Goal: Task Accomplishment & Management: Use online tool/utility

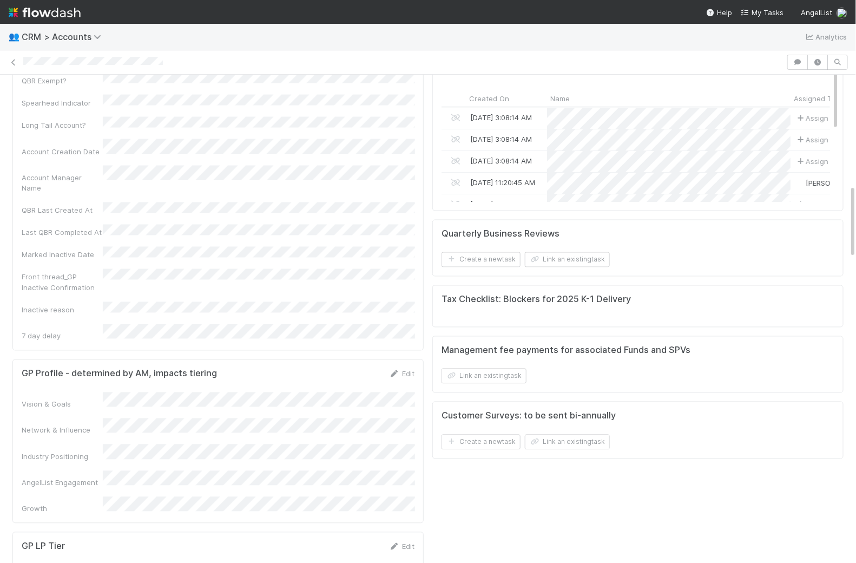
scroll to position [749, 0]
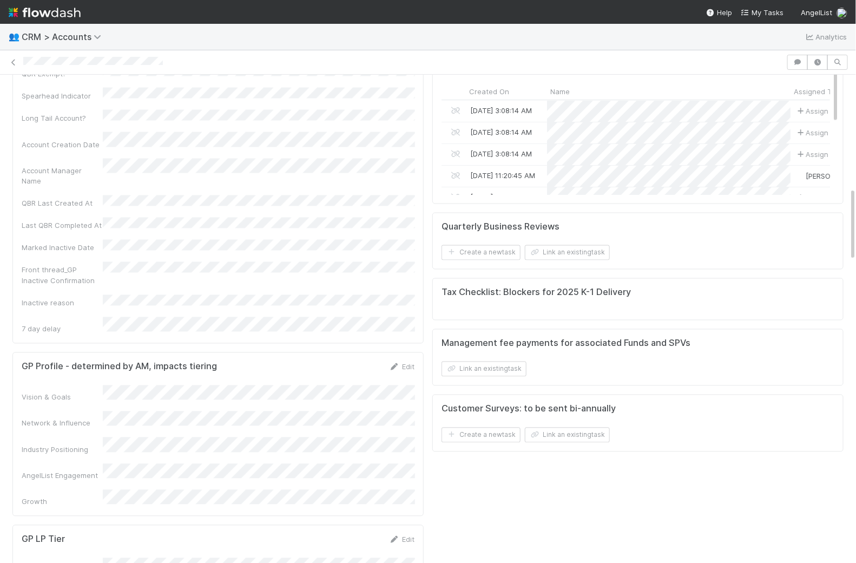
click at [470, 287] on h5 "Tax Checklist: Blockers for 2025 K-1 Delivery" at bounding box center [536, 292] width 189 height 11
click at [52, 8] on img at bounding box center [45, 12] width 72 height 18
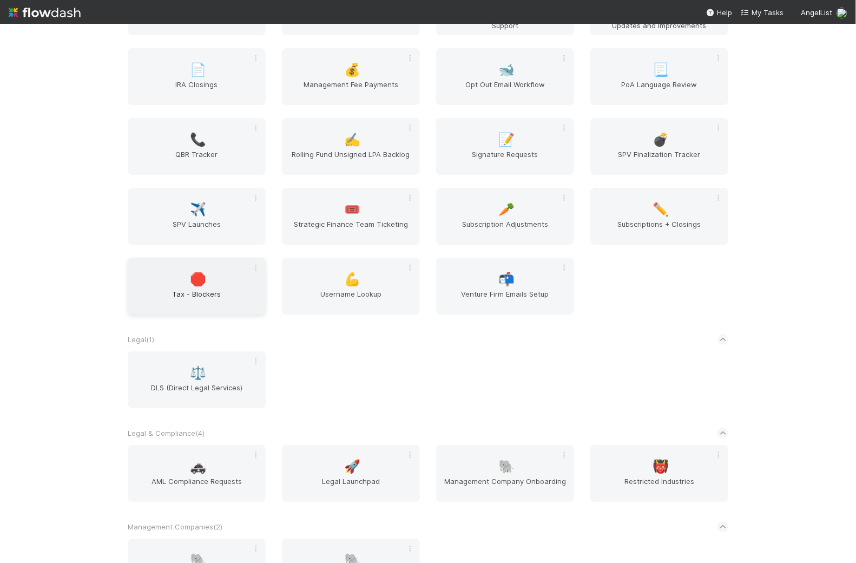
scroll to position [1827, 0]
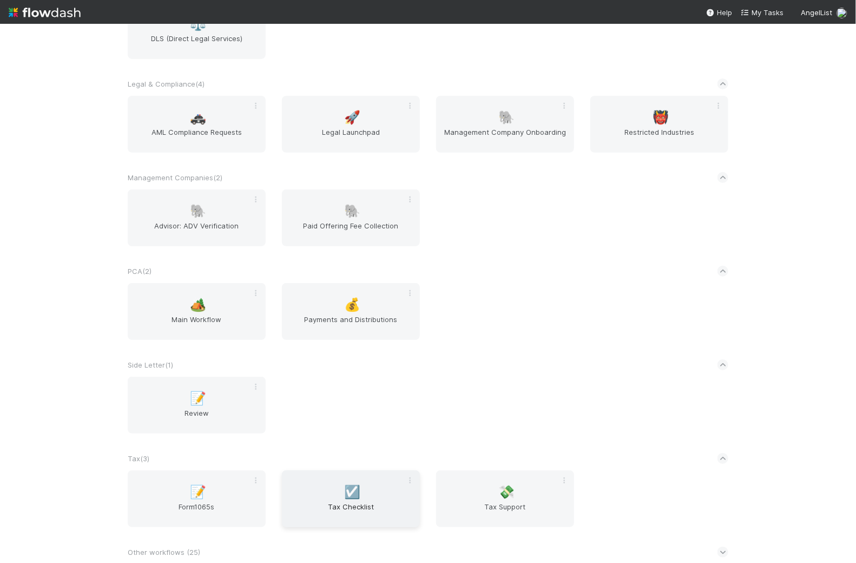
click at [383, 499] on div "☑️ Tax Checklist" at bounding box center [351, 498] width 138 height 57
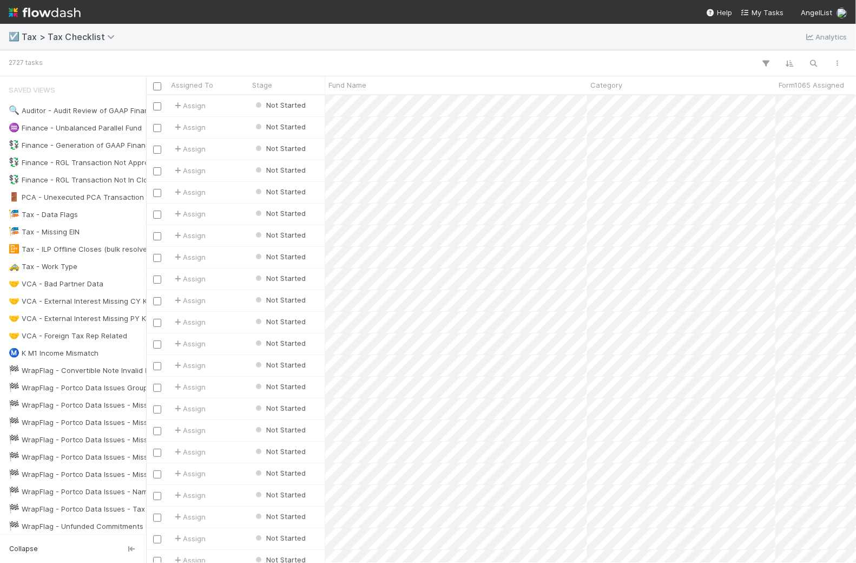
scroll to position [468, 710]
click at [690, 61] on icon "button" at bounding box center [814, 63] width 11 height 10
type input "tiny"
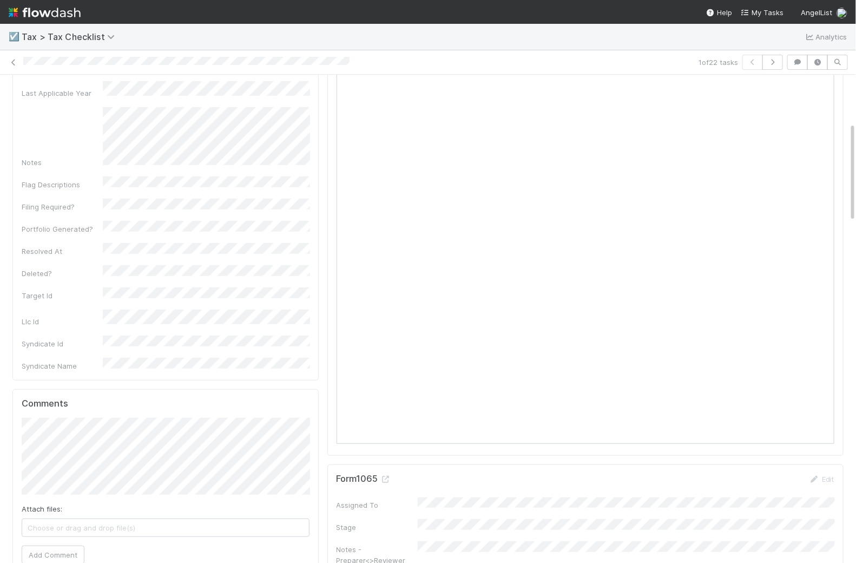
scroll to position [239, 0]
click at [12, 61] on icon at bounding box center [13, 62] width 11 height 7
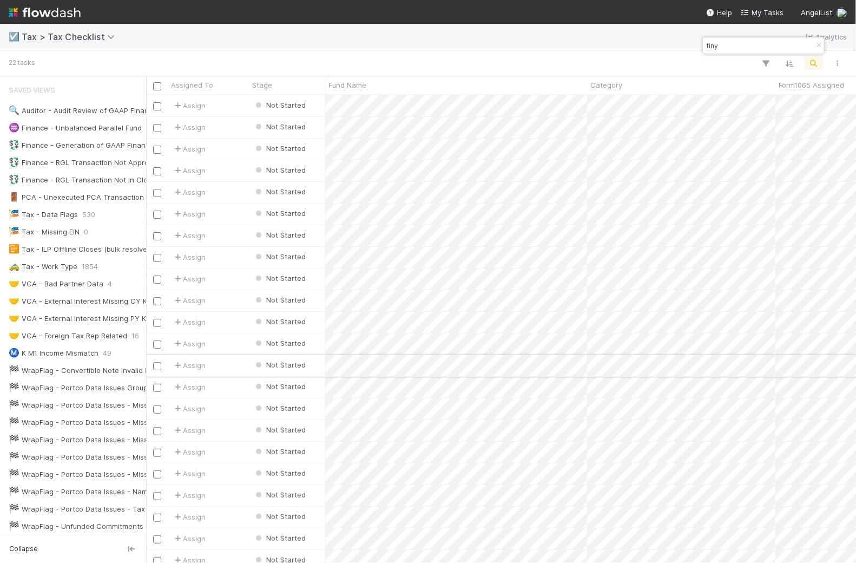
scroll to position [9, 0]
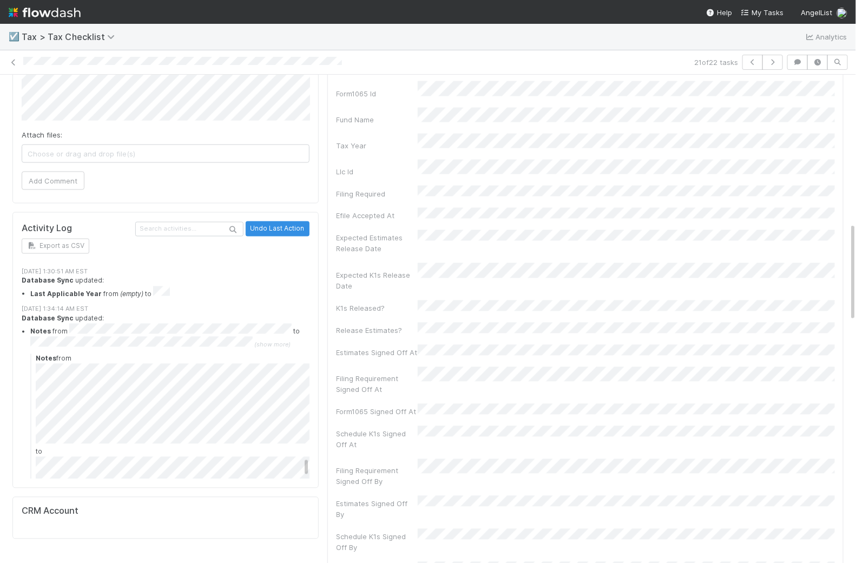
scroll to position [5222, 0]
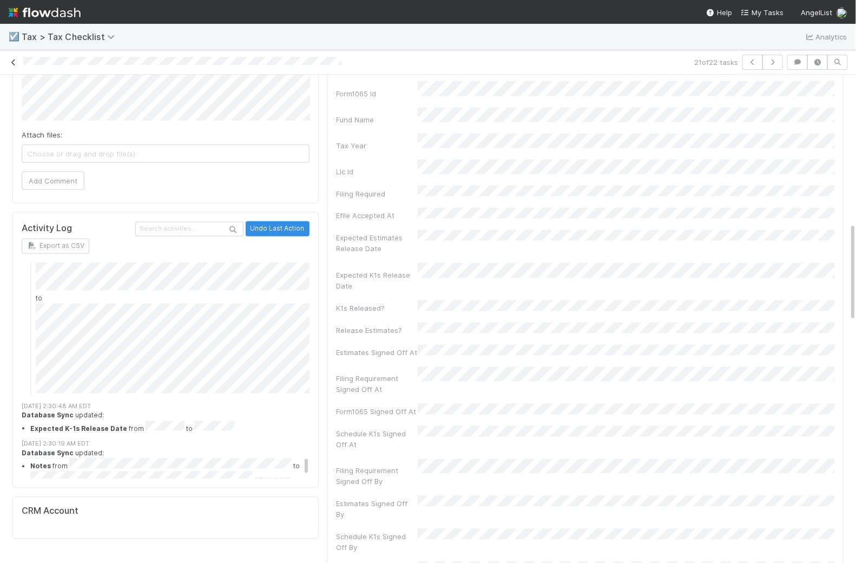
click at [11, 57] on link at bounding box center [13, 62] width 11 height 11
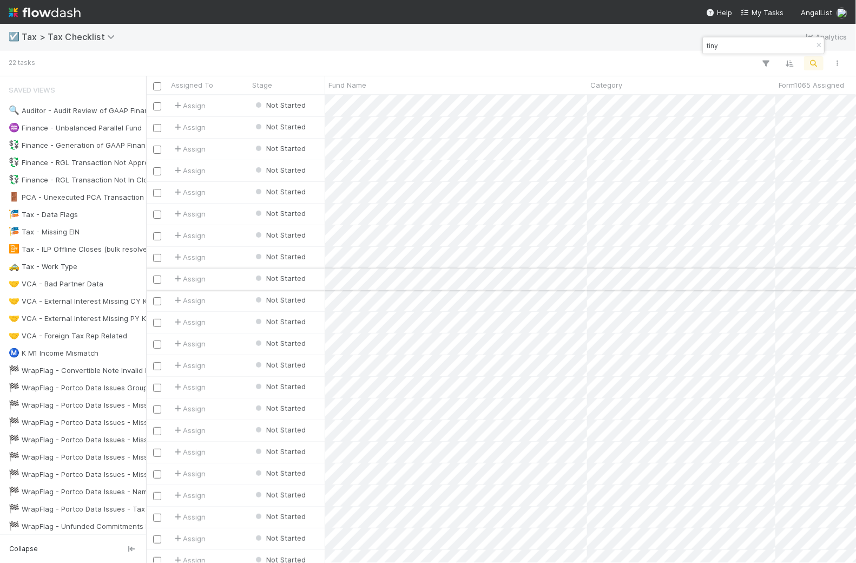
scroll to position [9, 0]
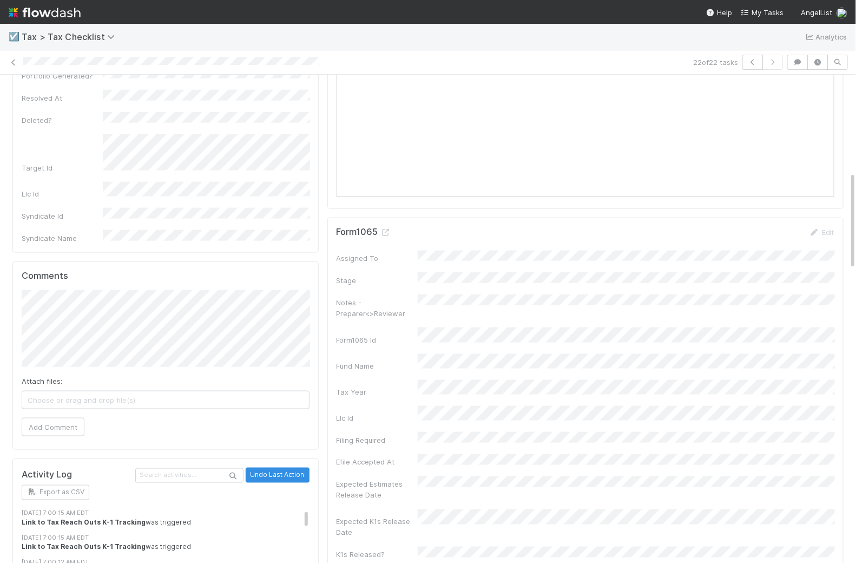
scroll to position [482, 0]
